Goal: Transaction & Acquisition: Purchase product/service

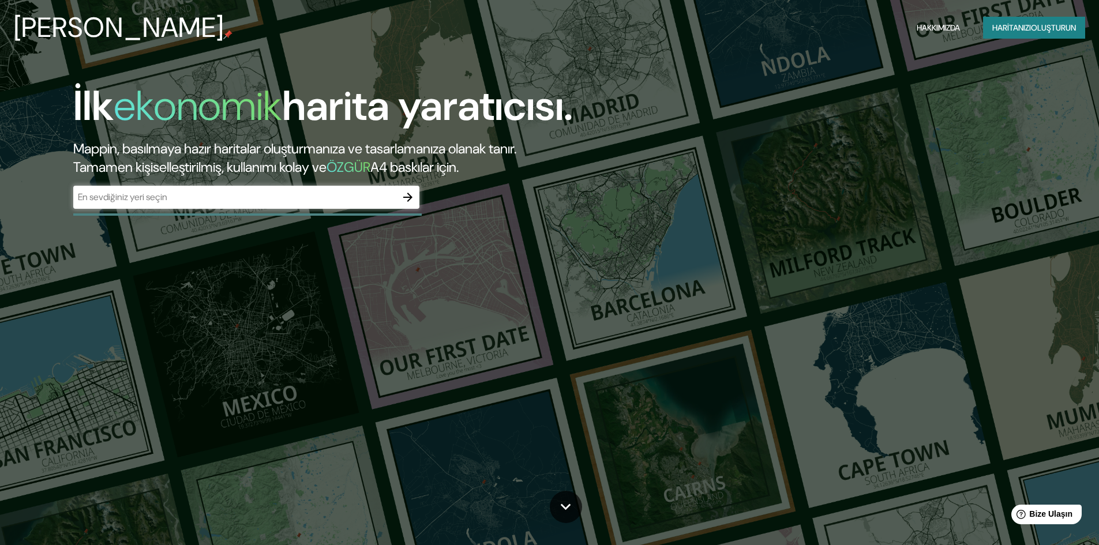
click at [218, 252] on div "İlk ekonomik harita yaratıcısı. Mappin, basılmaya hazır haritalar oluşturmanıza…" at bounding box center [549, 272] width 1099 height 545
click at [293, 198] on input "text" at bounding box center [234, 196] width 323 height 13
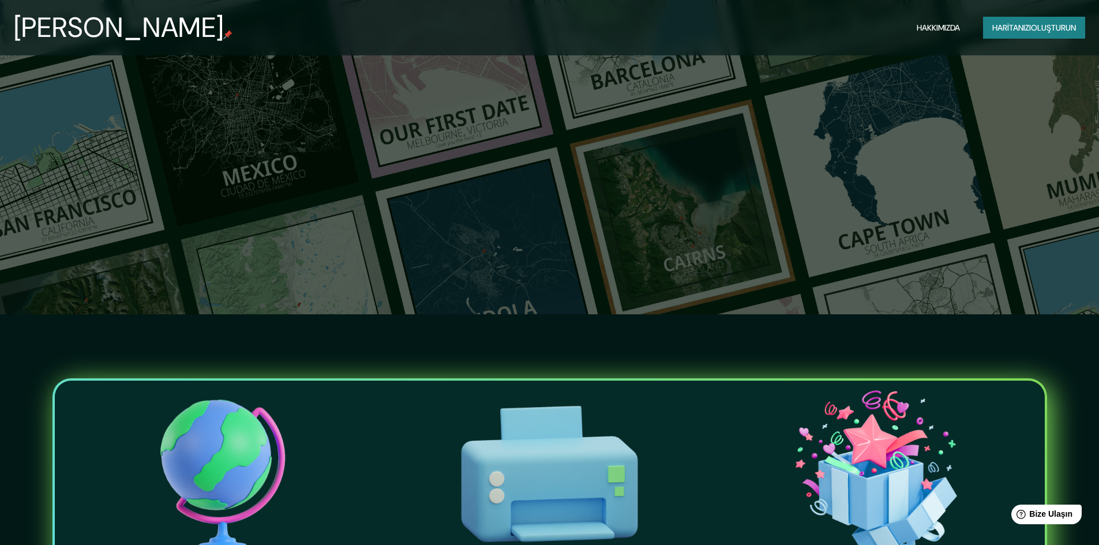
click at [1021, 16] on div "Haritalama Hakkımızda Haritanızı oluşturun" at bounding box center [549, 27] width 1099 height 37
click at [1022, 26] on font "Haritanızı" at bounding box center [1011, 27] width 39 height 10
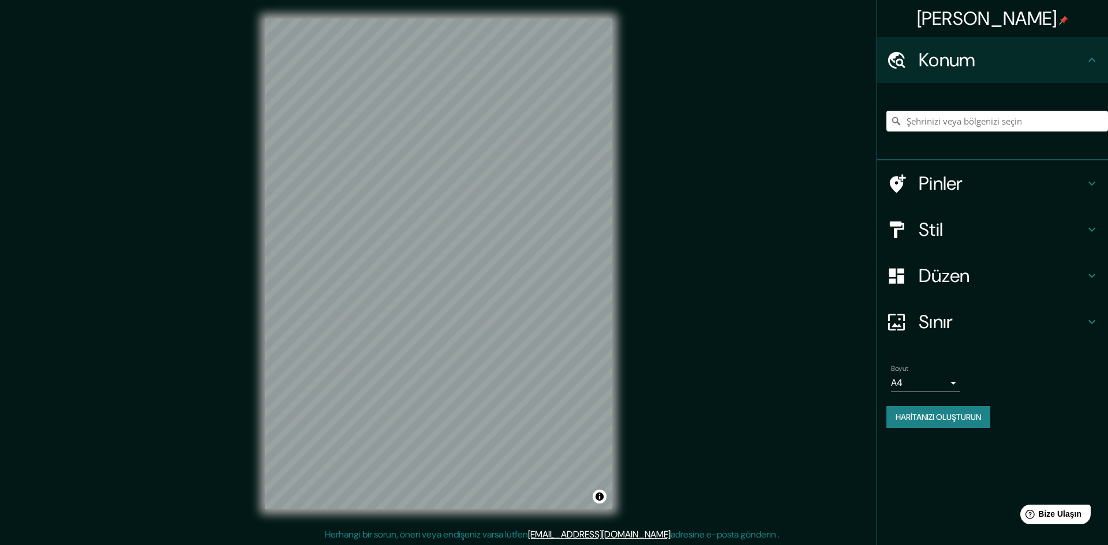
click at [912, 388] on body "Haritalama Konum Pinler Stil Düzen Sınır Bir kenarlık seçin. İpucu : Çerçevenin…" at bounding box center [554, 272] width 1108 height 545
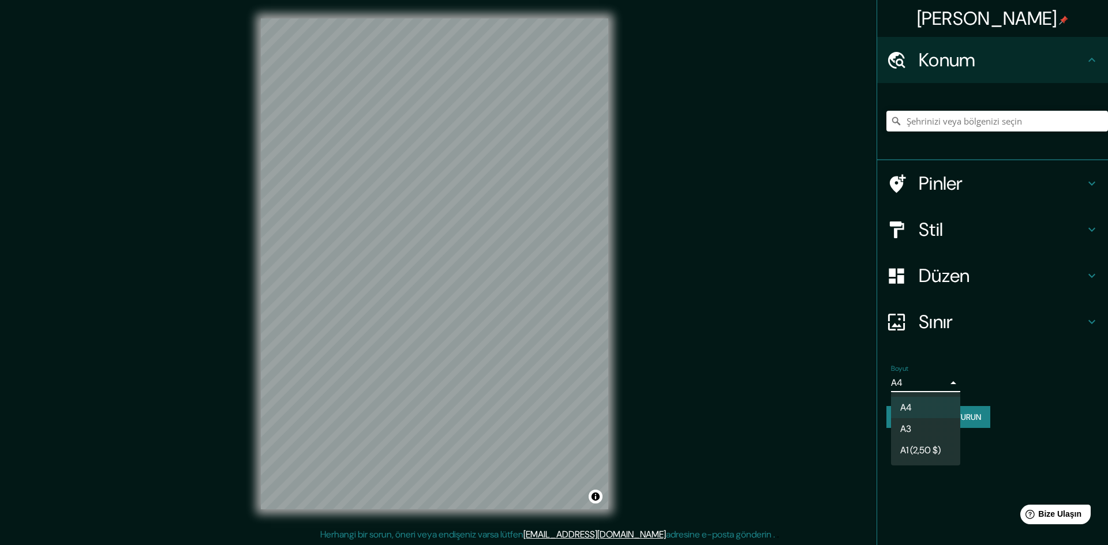
click at [918, 384] on div at bounding box center [554, 272] width 1108 height 545
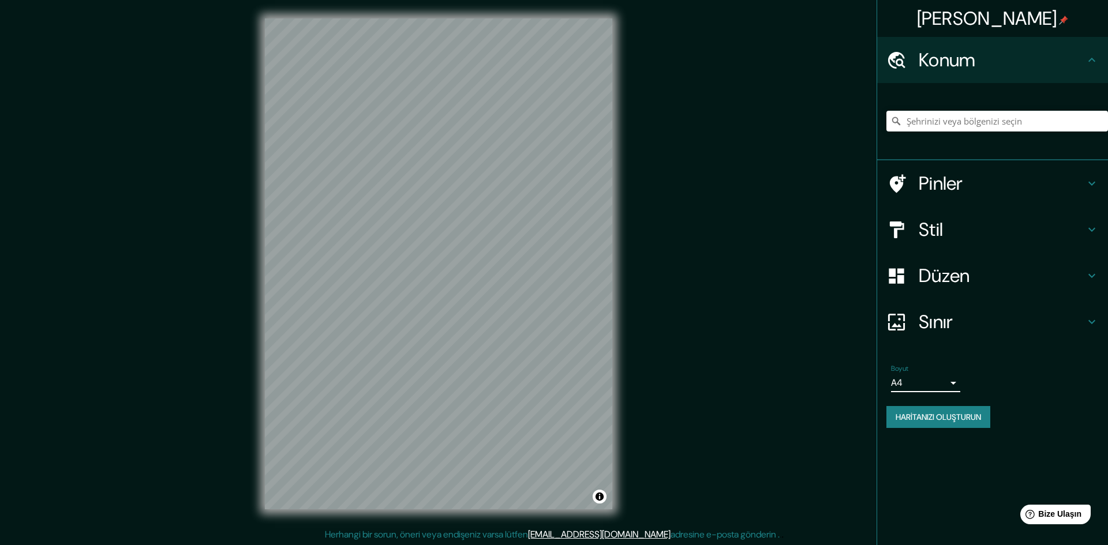
click at [921, 383] on body "Haritalama Konum Pinler Stil Düzen Sınır Bir kenarlık seçin. İpucu : Çerçevenin…" at bounding box center [554, 272] width 1108 height 545
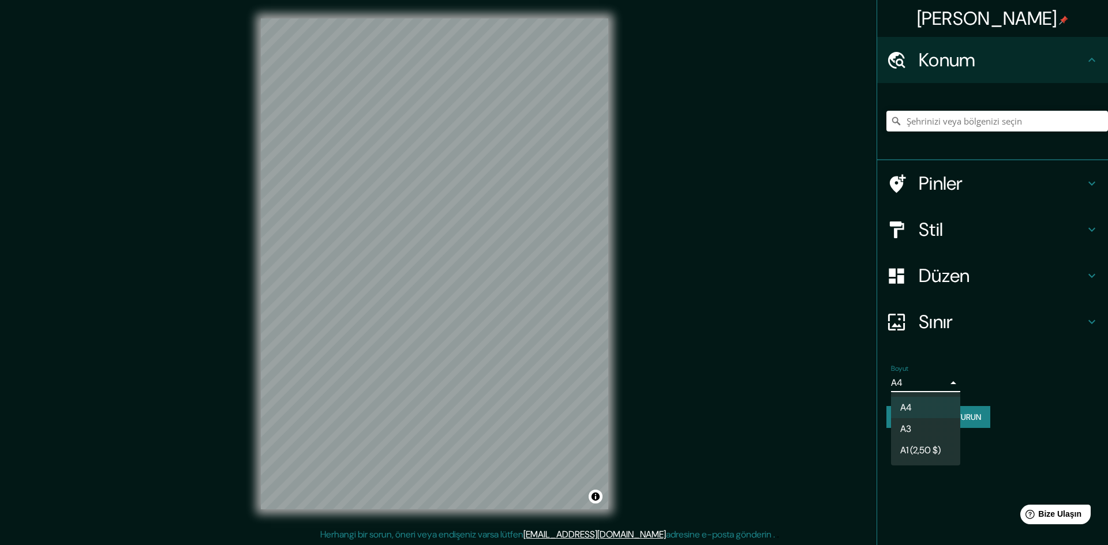
click at [921, 382] on div at bounding box center [554, 272] width 1108 height 545
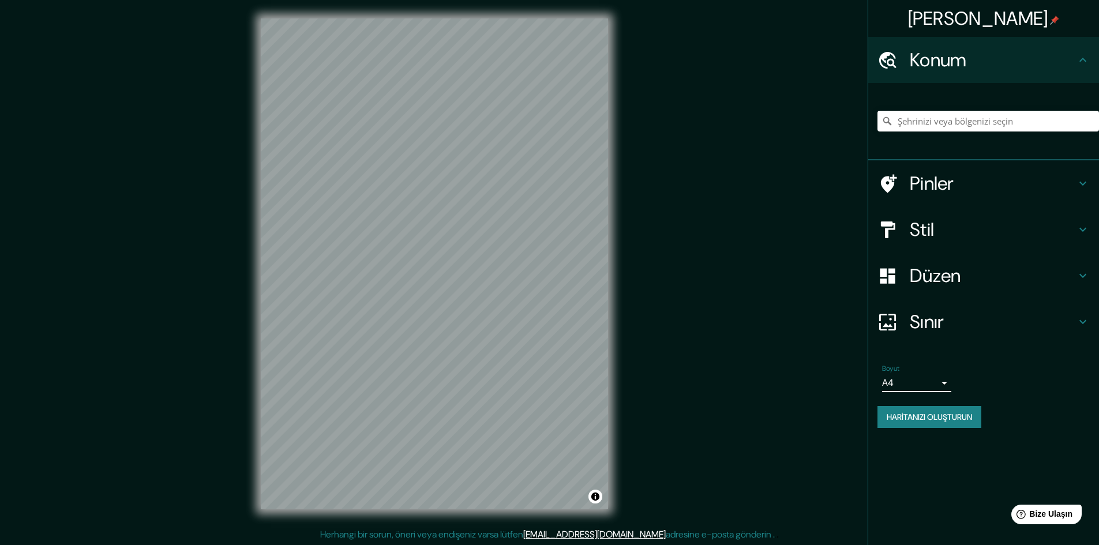
click at [948, 330] on h4 "Sınır" at bounding box center [993, 321] width 166 height 23
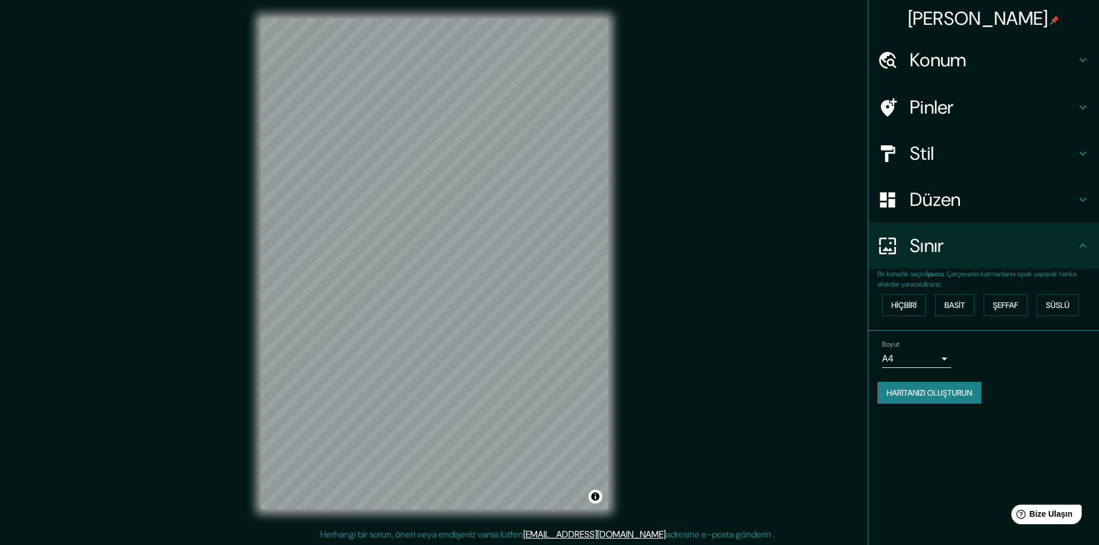
click at [944, 101] on font "Pinler" at bounding box center [932, 107] width 44 height 24
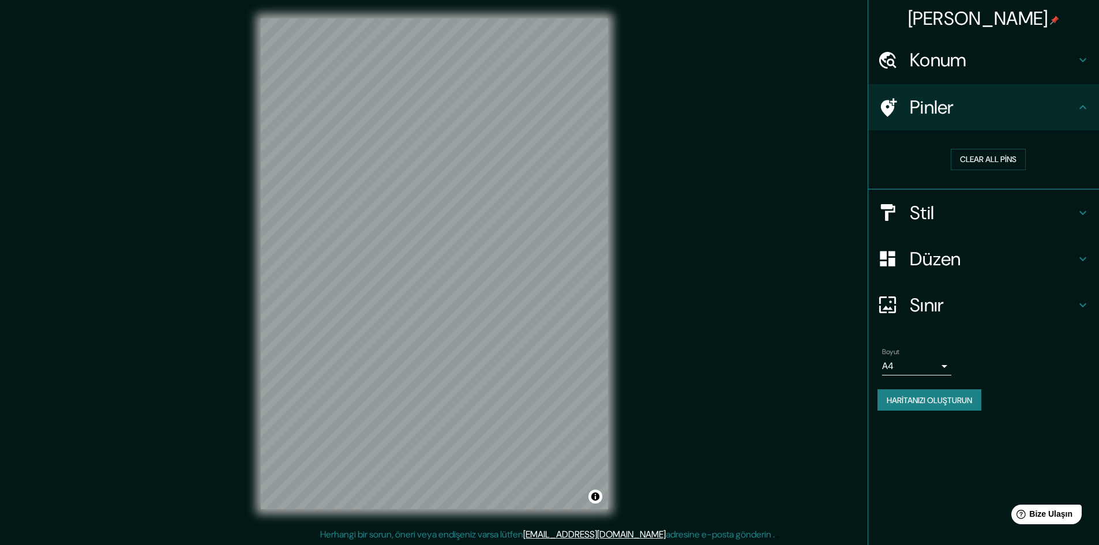
click at [940, 229] on div "Stil" at bounding box center [983, 213] width 231 height 46
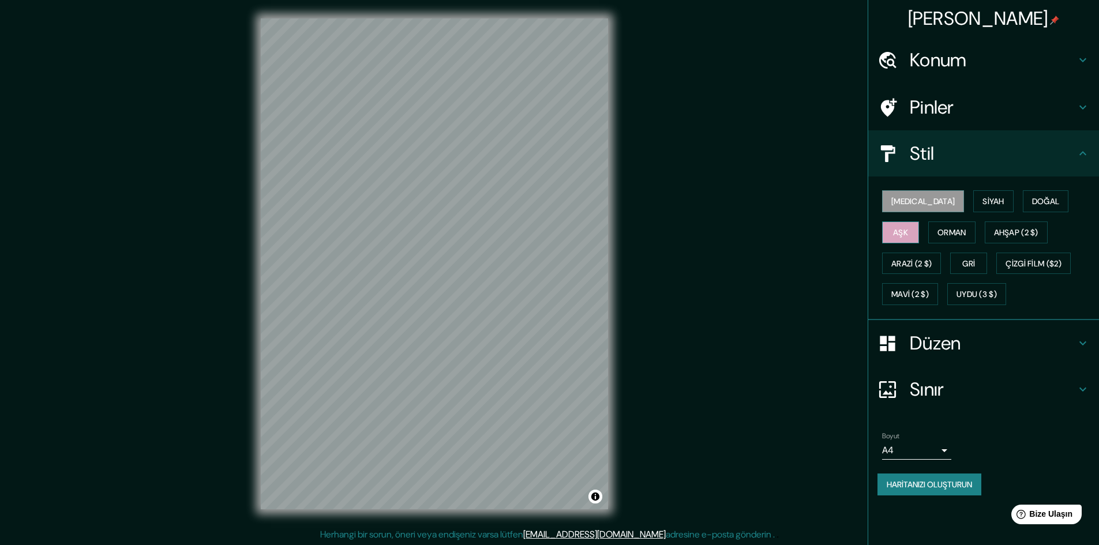
click at [919, 222] on button "Aşk" at bounding box center [900, 233] width 37 height 22
click at [982, 202] on font "Siyah" at bounding box center [993, 201] width 22 height 10
click at [937, 231] on font "Orman" at bounding box center [951, 232] width 29 height 10
click at [962, 265] on font "Gri" at bounding box center [968, 263] width 13 height 10
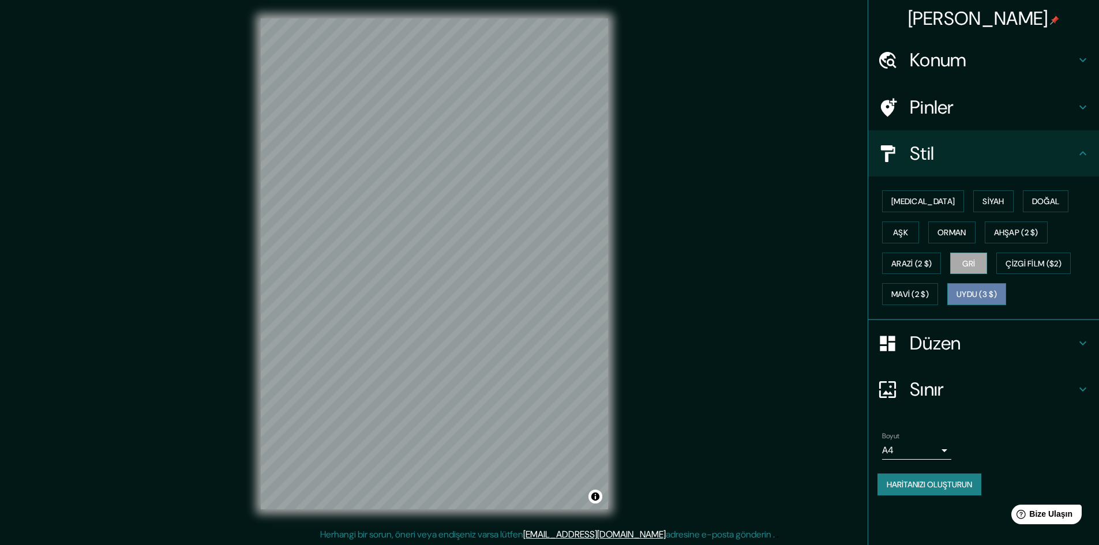
click at [957, 292] on font "Uydu (3 $)" at bounding box center [977, 295] width 40 height 10
click at [911, 207] on font "[MEDICAL_DATA]" at bounding box center [922, 201] width 63 height 10
click at [982, 204] on font "Siyah" at bounding box center [993, 201] width 22 height 10
click at [1029, 204] on button "Doğal" at bounding box center [1046, 201] width 46 height 22
click at [919, 222] on button "Aşk" at bounding box center [900, 233] width 37 height 22
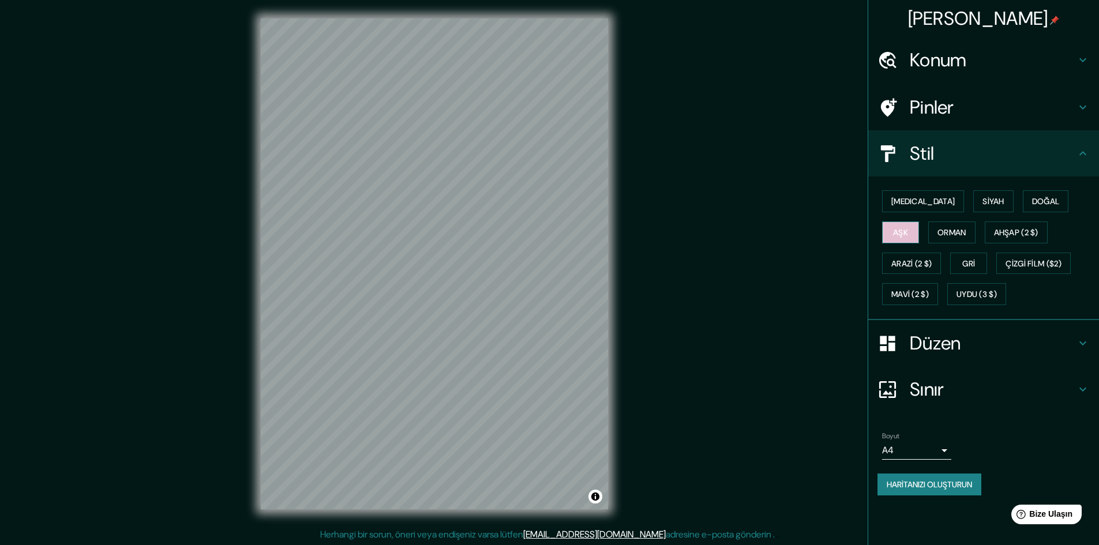
click at [919, 222] on button "Aşk" at bounding box center [900, 233] width 37 height 22
click at [1025, 196] on button "Doğal" at bounding box center [1046, 201] width 46 height 22
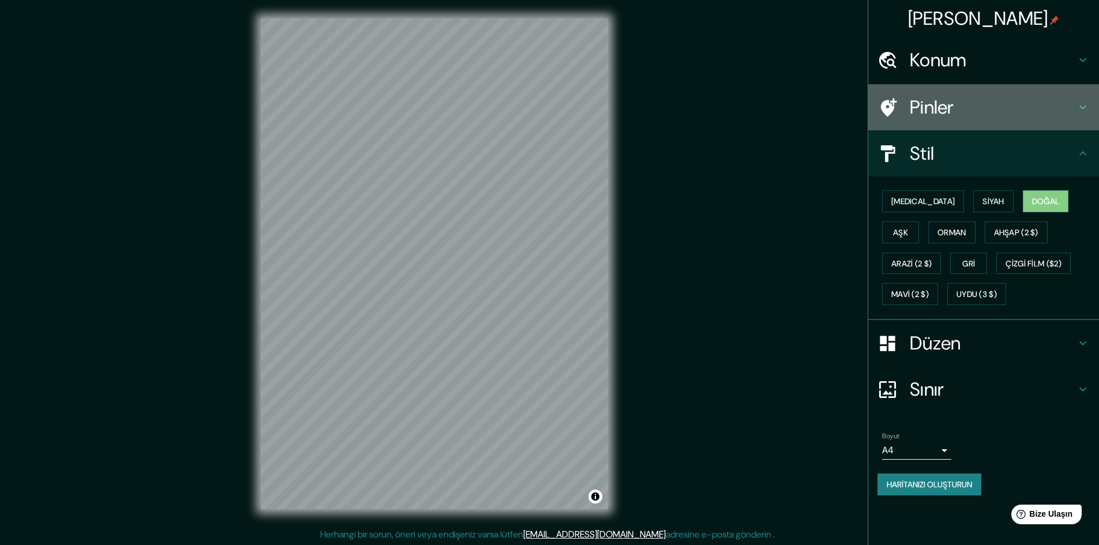
click at [967, 115] on h4 "Pinler" at bounding box center [993, 107] width 166 height 23
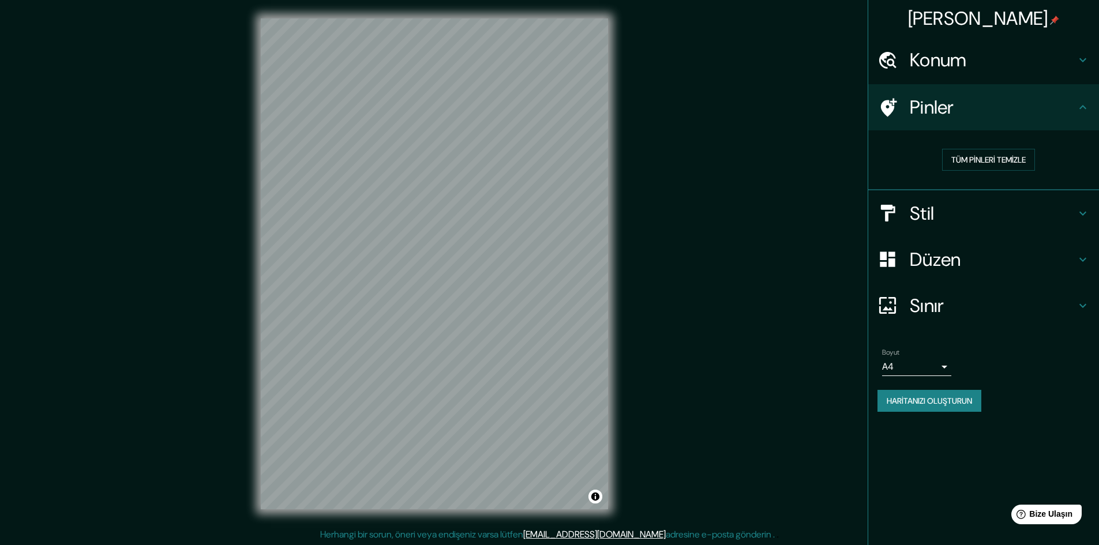
click at [962, 55] on font "Konum" at bounding box center [938, 60] width 57 height 24
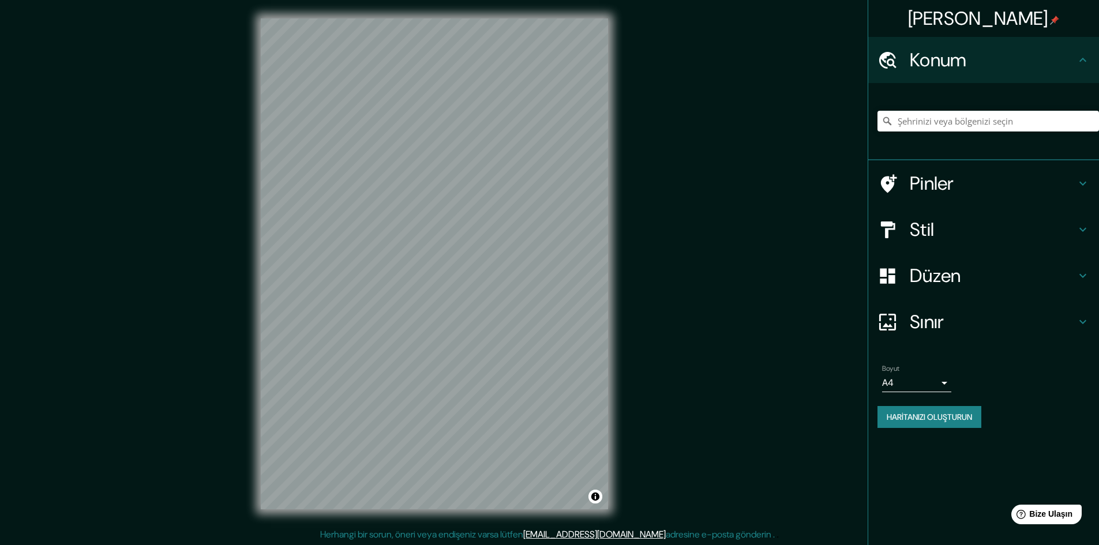
click at [962, 62] on font "Konum" at bounding box center [938, 60] width 57 height 24
click at [952, 72] on div "Konum" at bounding box center [983, 60] width 231 height 46
click at [975, 148] on div at bounding box center [988, 121] width 222 height 58
click at [973, 181] on h4 "Pinler" at bounding box center [993, 183] width 166 height 23
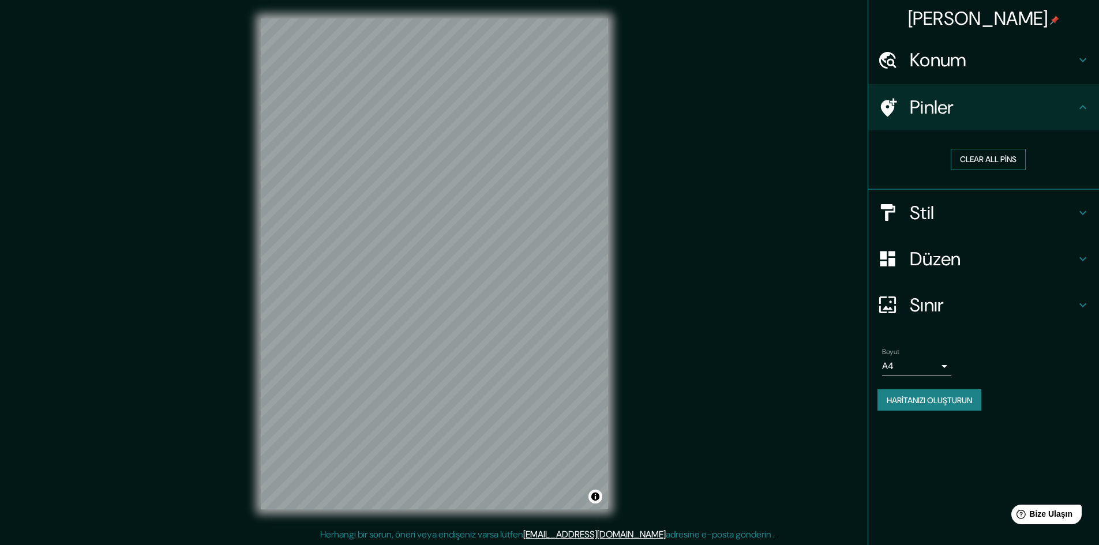
click at [986, 157] on button "Clear all pins" at bounding box center [988, 159] width 75 height 21
click at [969, 213] on h4 "Stil" at bounding box center [993, 212] width 166 height 23
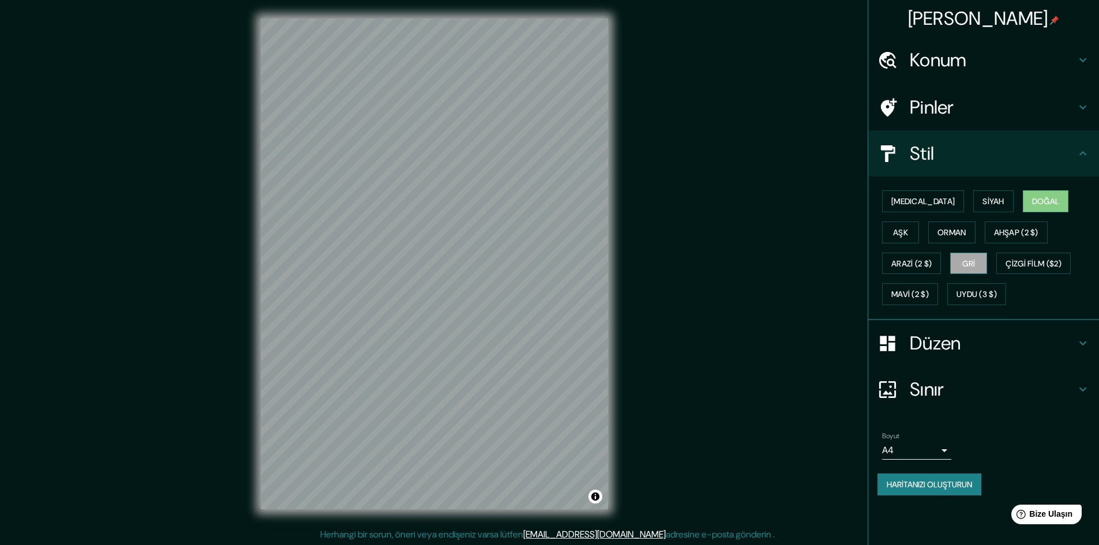
click at [950, 272] on button "Gri" at bounding box center [968, 264] width 37 height 22
click at [905, 312] on div "[MEDICAL_DATA] Siyah Doğal Aşk Orman Ahşap (2 $) Arazi (2 $) Gri Çizgi Film ($2…" at bounding box center [983, 249] width 231 height 144
click at [908, 341] on div at bounding box center [893, 343] width 32 height 20
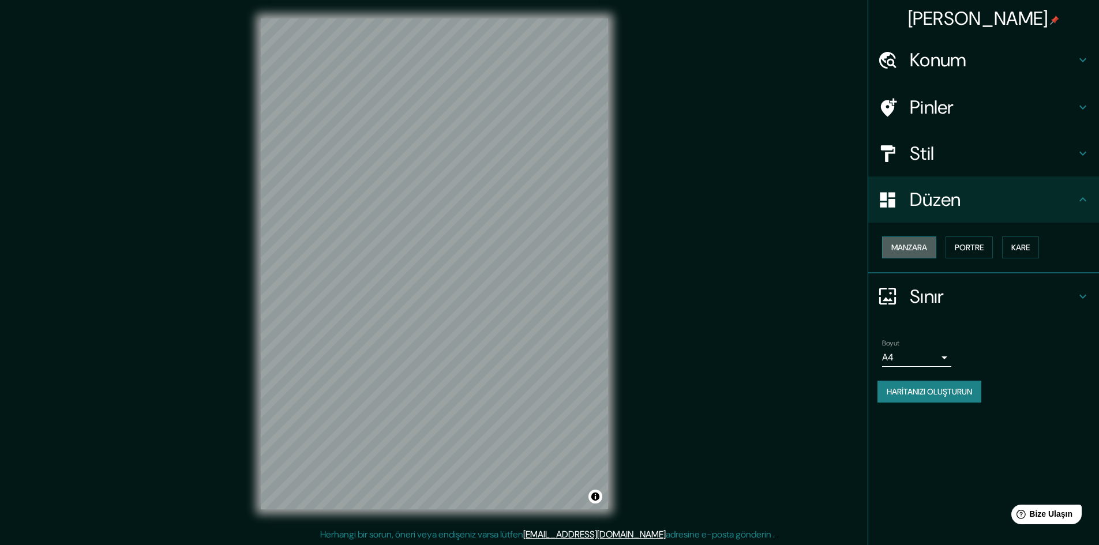
click at [927, 249] on font "Manzara" at bounding box center [909, 247] width 36 height 10
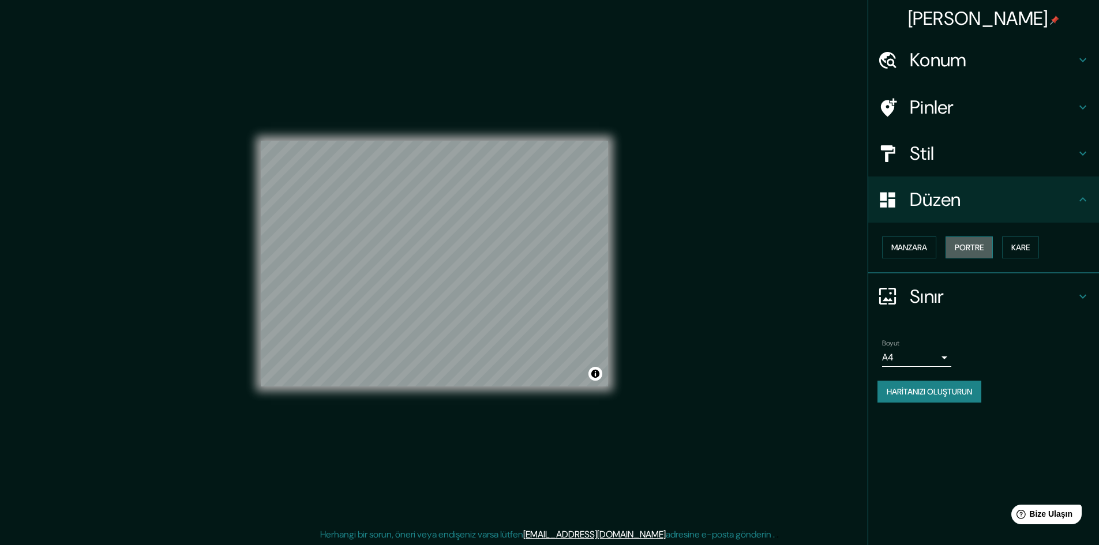
click at [982, 246] on font "Portre" at bounding box center [969, 247] width 29 height 10
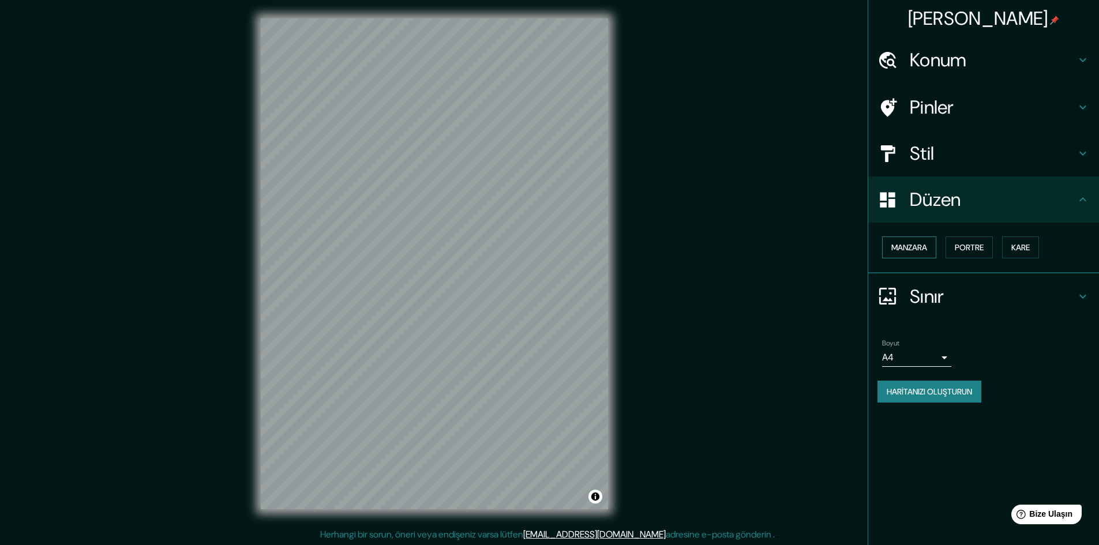
click at [925, 249] on font "Manzara" at bounding box center [909, 247] width 36 height 10
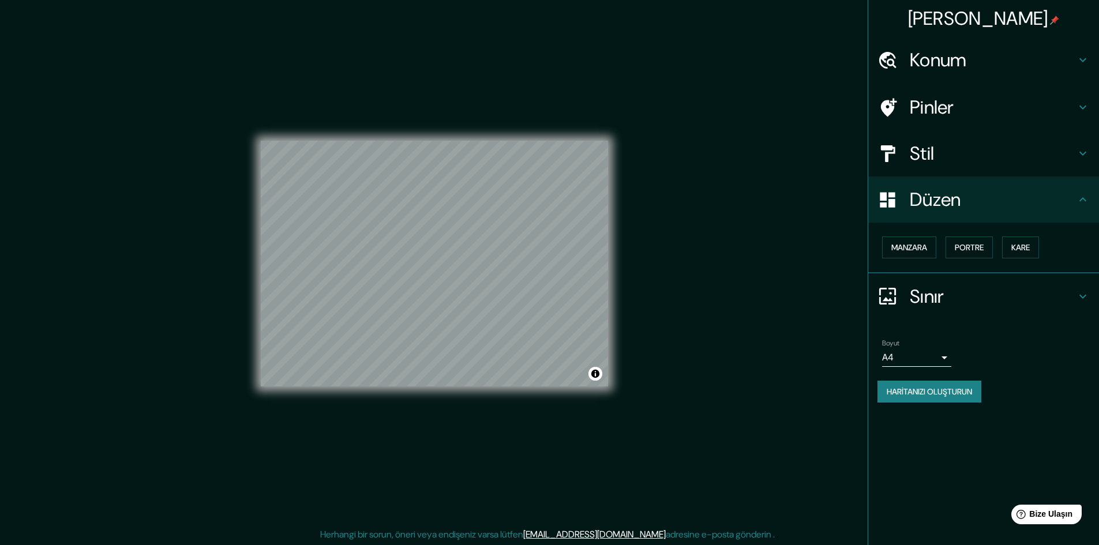
click at [934, 304] on font "Sınır" at bounding box center [927, 296] width 35 height 24
